Goal: Find specific page/section: Find specific page/section

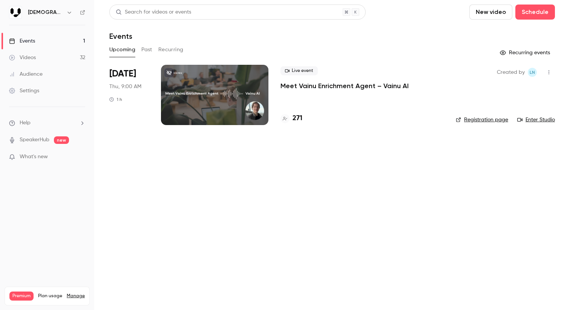
click at [549, 73] on icon "button" at bounding box center [549, 72] width 6 height 5
click at [472, 59] on div at bounding box center [285, 155] width 570 height 310
click at [536, 122] on link "Enter Studio" at bounding box center [536, 120] width 38 height 8
click at [150, 51] on button "Past" at bounding box center [146, 50] width 11 height 12
